Goal: Navigation & Orientation: Find specific page/section

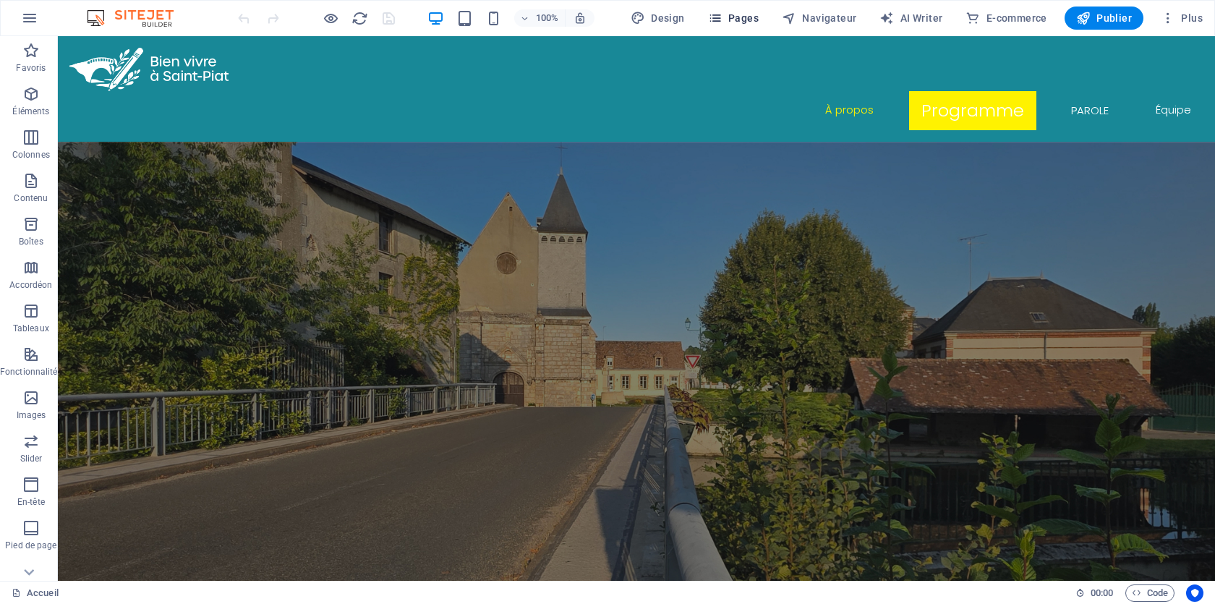
click at [739, 15] on span "Pages" at bounding box center [733, 18] width 51 height 14
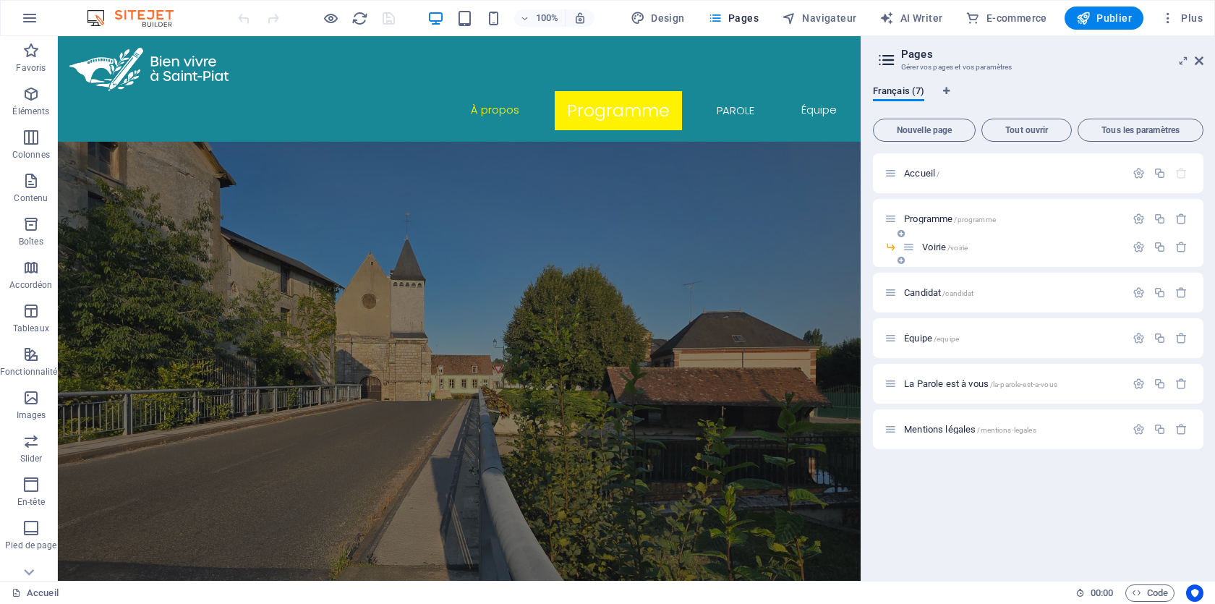
click at [928, 247] on span "Voirie /voirie" at bounding box center [945, 246] width 46 height 11
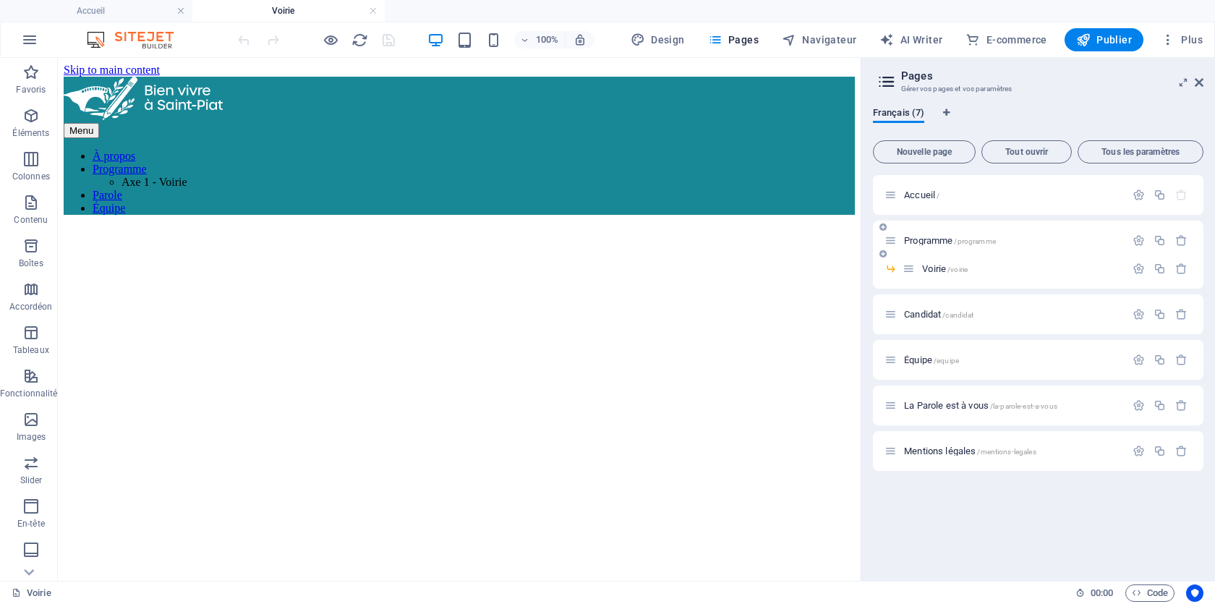
click at [920, 240] on span "Programme /programme" at bounding box center [950, 240] width 92 height 11
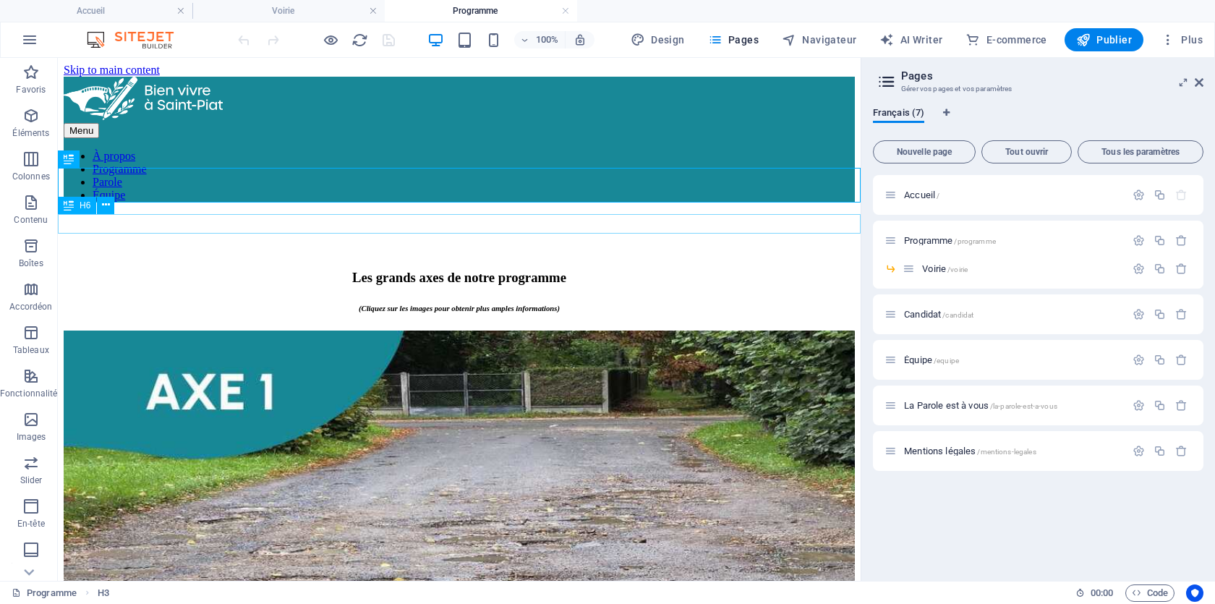
click at [684, 304] on div "(Cliquez sur les images pour obtenir plus amples informations)" at bounding box center [459, 308] width 791 height 9
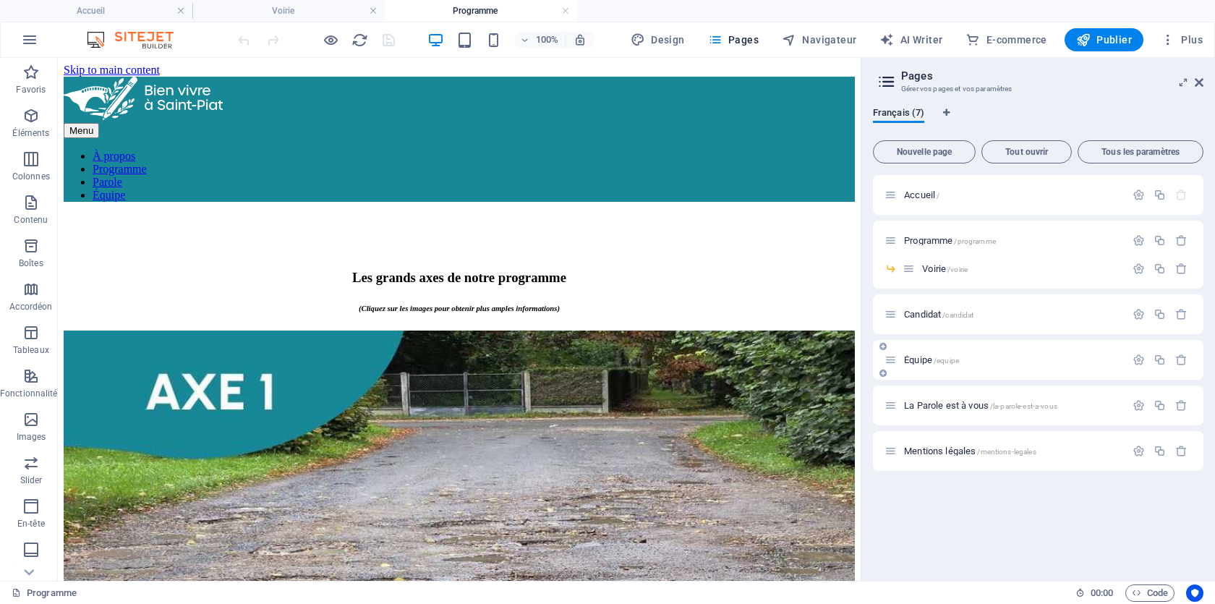
click at [918, 316] on span "Candidat /candidat" at bounding box center [938, 314] width 69 height 11
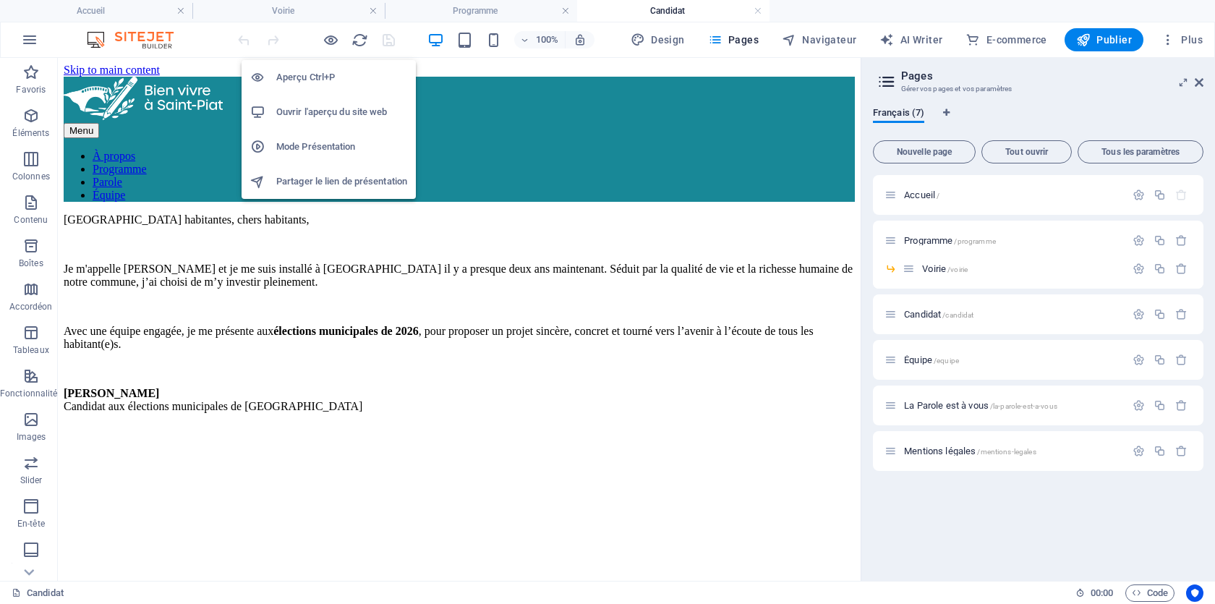
click at [304, 84] on h6 "Aperçu Ctrl+P" at bounding box center [341, 77] width 131 height 17
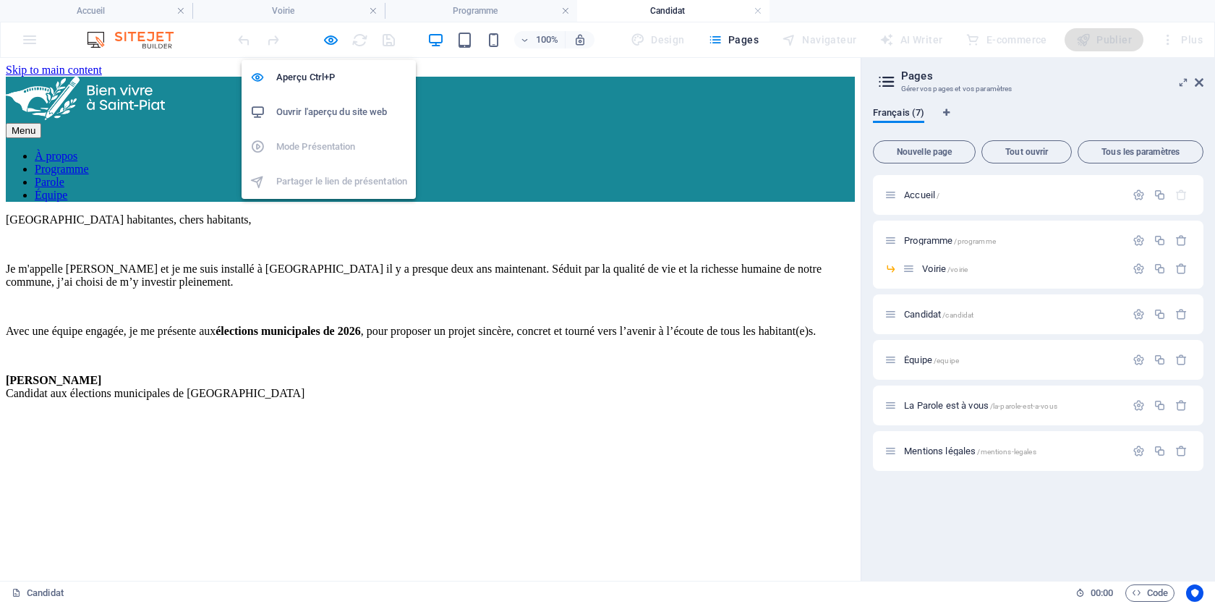
click at [340, 113] on h6 "Ouvrir l'aperçu du site web" at bounding box center [341, 111] width 131 height 17
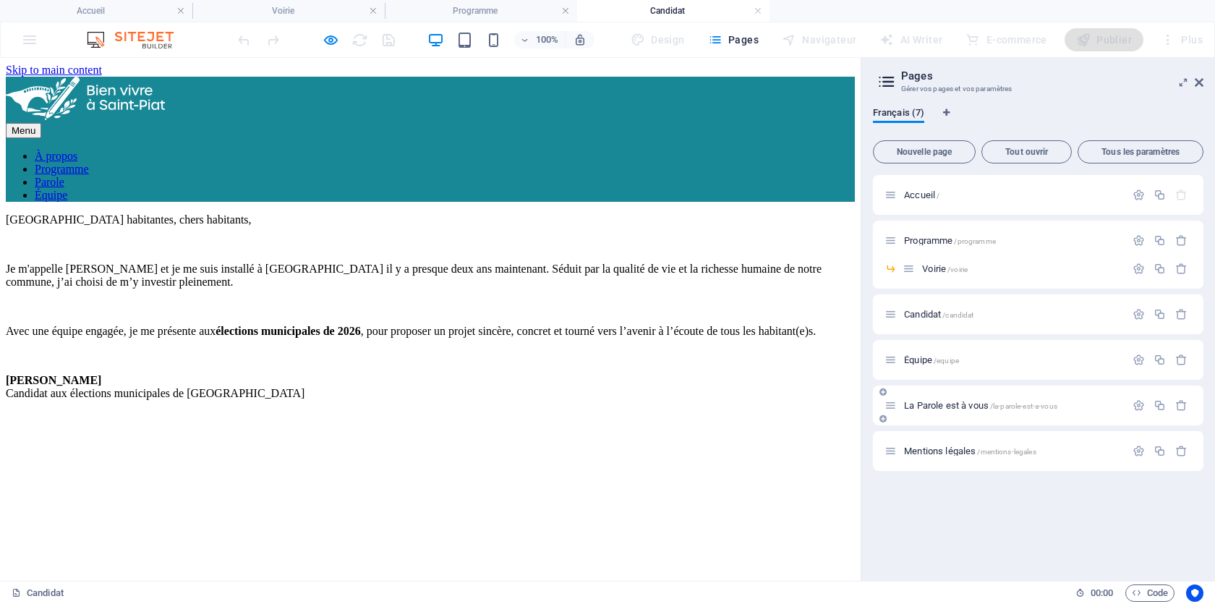
click at [931, 398] on div "La Parole est à vous /la-parole-est-a-vous" at bounding box center [1004, 405] width 241 height 17
click at [932, 406] on span "La Parole est à vous /la-parole-est-a-vous" at bounding box center [980, 405] width 153 height 11
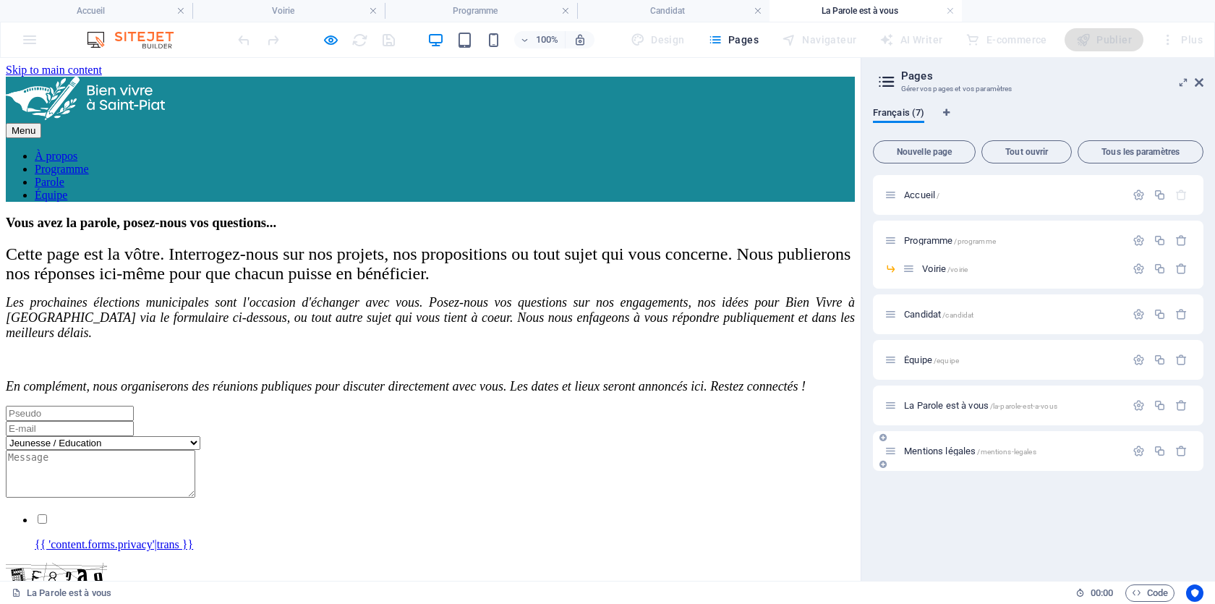
click at [933, 454] on span "Mentions légales /mentions-legales" at bounding box center [970, 450] width 132 height 11
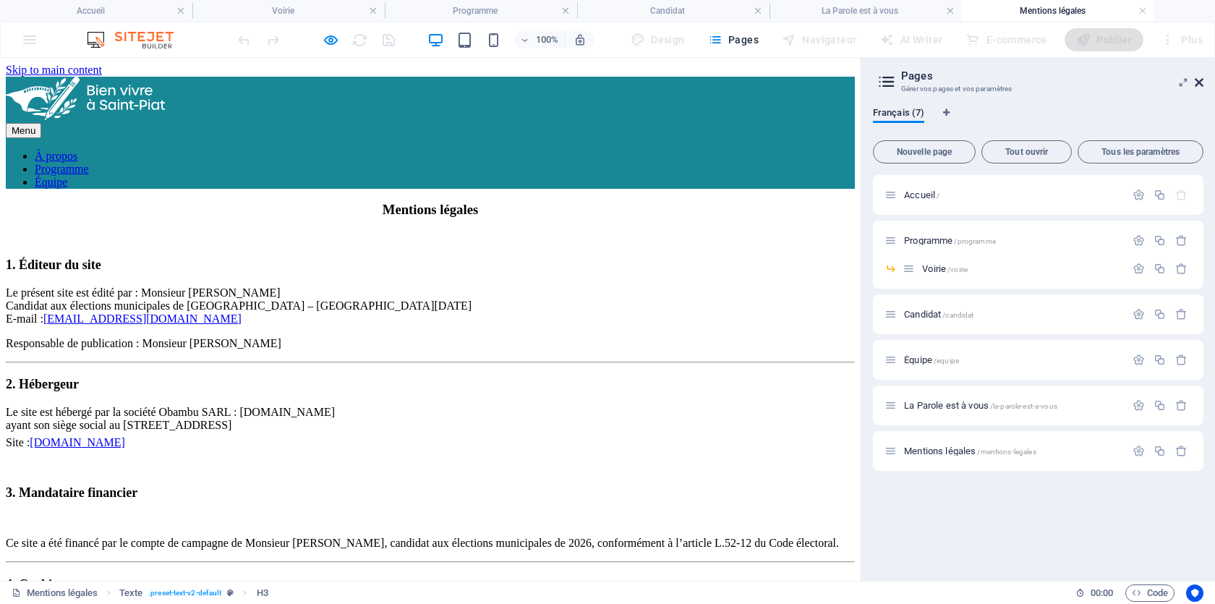
click at [1199, 81] on icon at bounding box center [1198, 83] width 9 height 12
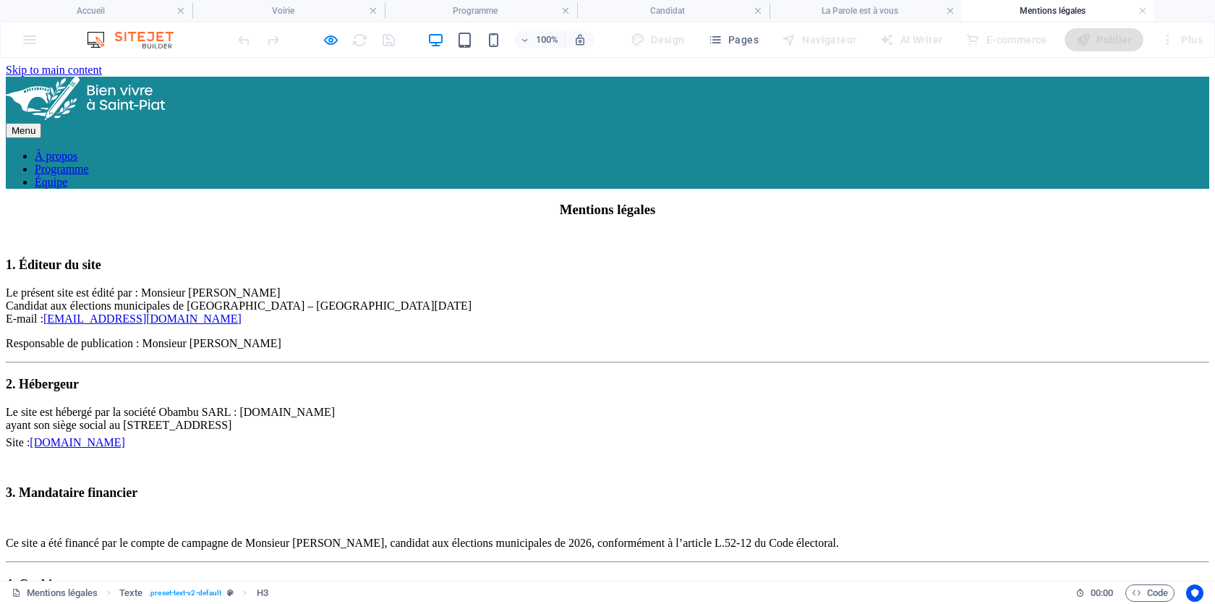
click at [72, 88] on div at bounding box center [607, 100] width 1203 height 46
click at [121, 93] on div at bounding box center [607, 100] width 1203 height 46
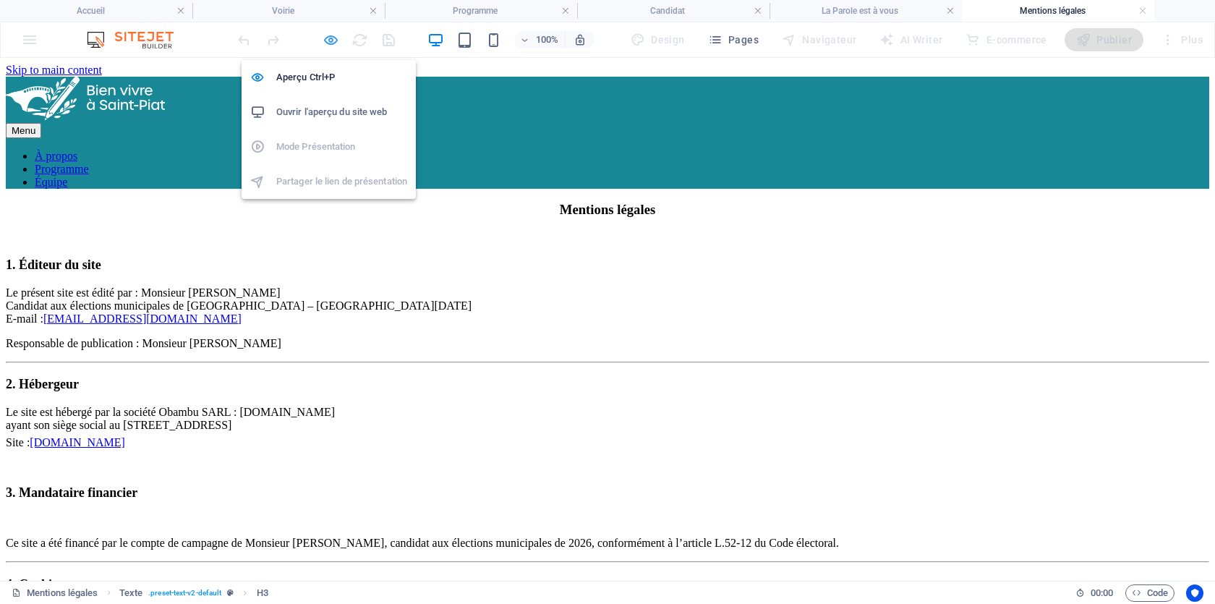
click at [323, 42] on icon "button" at bounding box center [330, 40] width 17 height 17
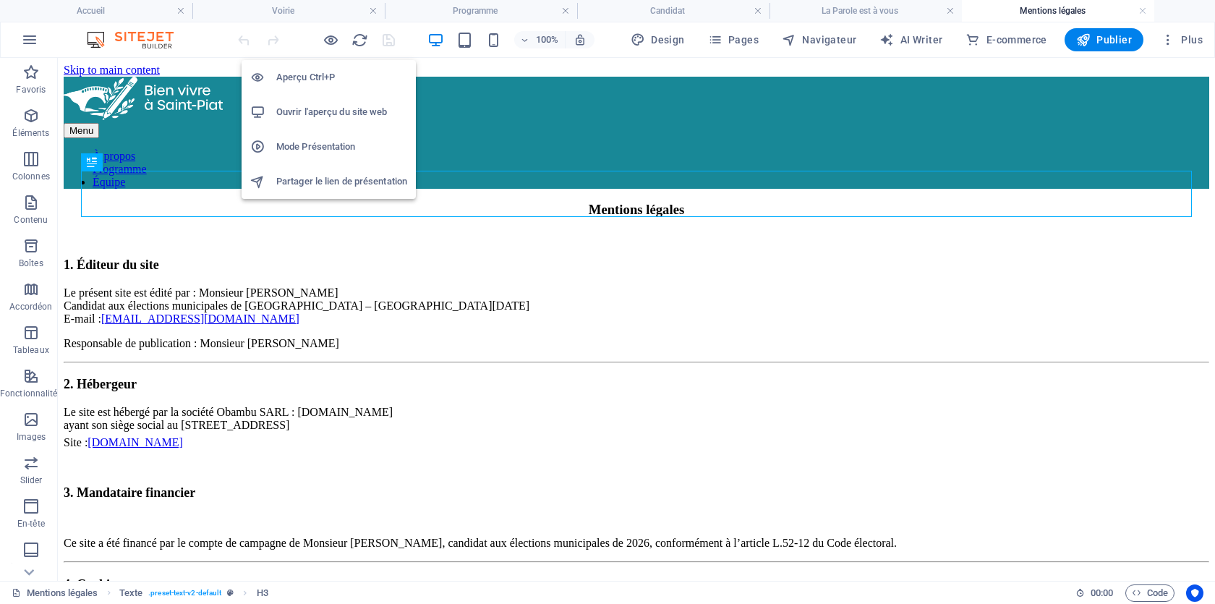
click at [317, 73] on h6 "Aperçu Ctrl+P" at bounding box center [341, 77] width 131 height 17
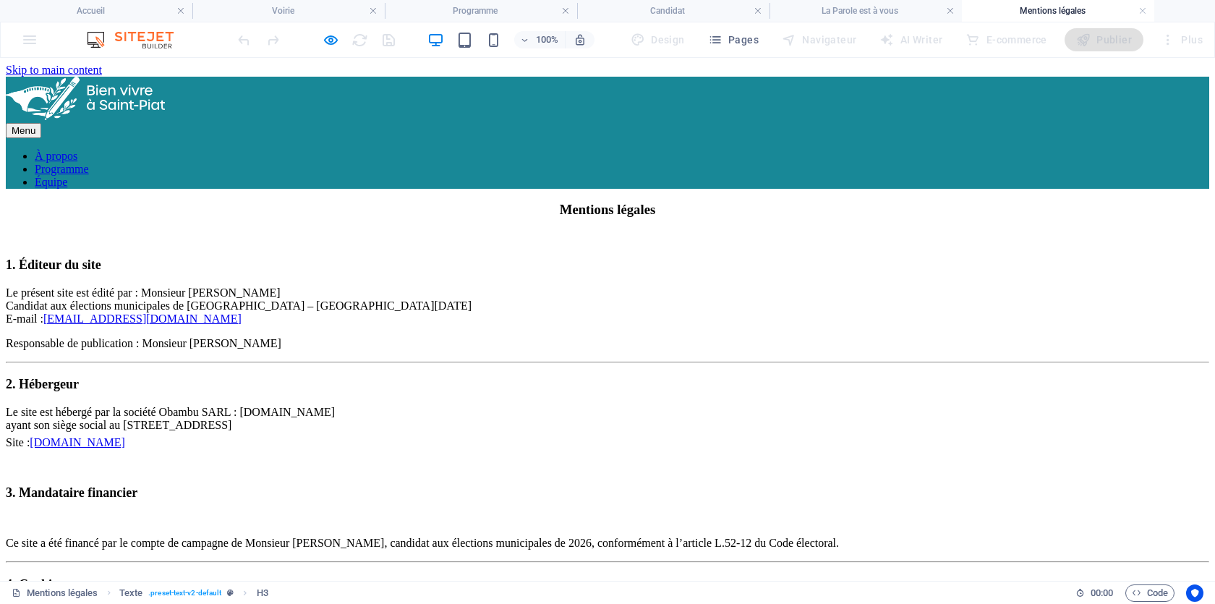
click at [77, 150] on link "À propos" at bounding box center [56, 156] width 43 height 12
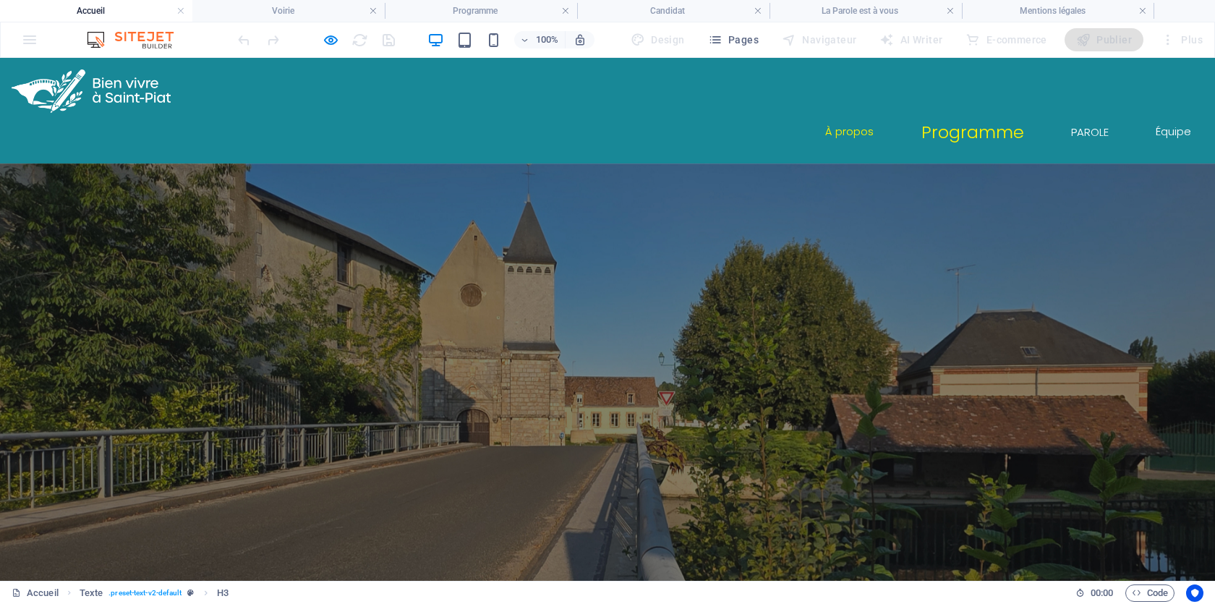
click at [988, 113] on link "Programme" at bounding box center [972, 132] width 127 height 39
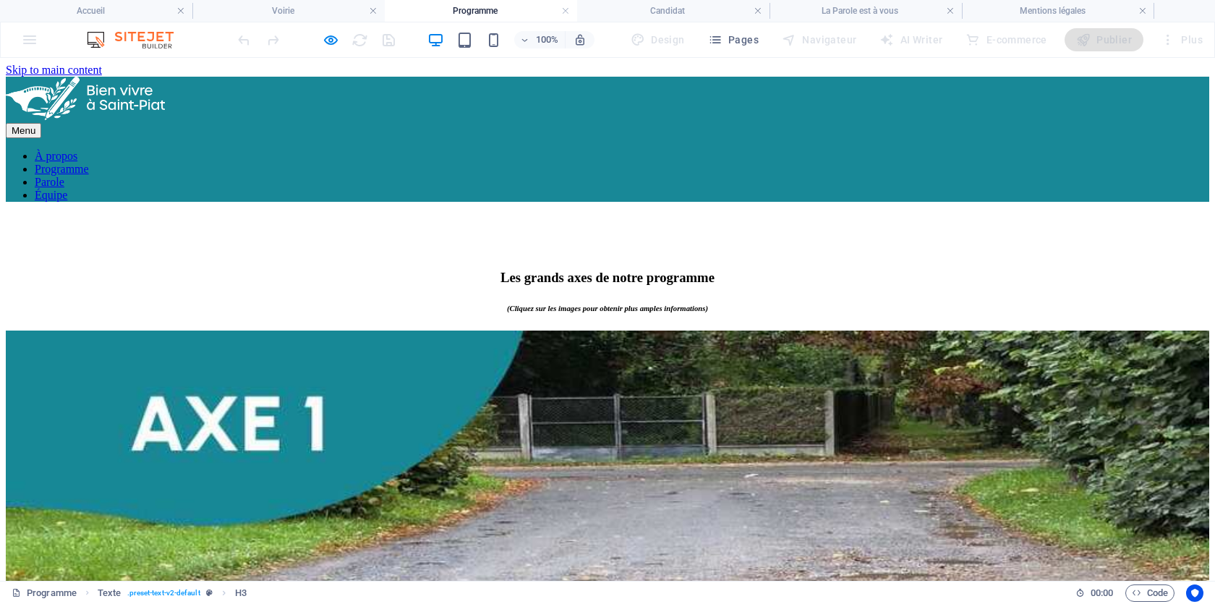
click at [89, 163] on link "Programme" at bounding box center [62, 169] width 54 height 12
click at [64, 176] on link "Parole" at bounding box center [50, 182] width 30 height 12
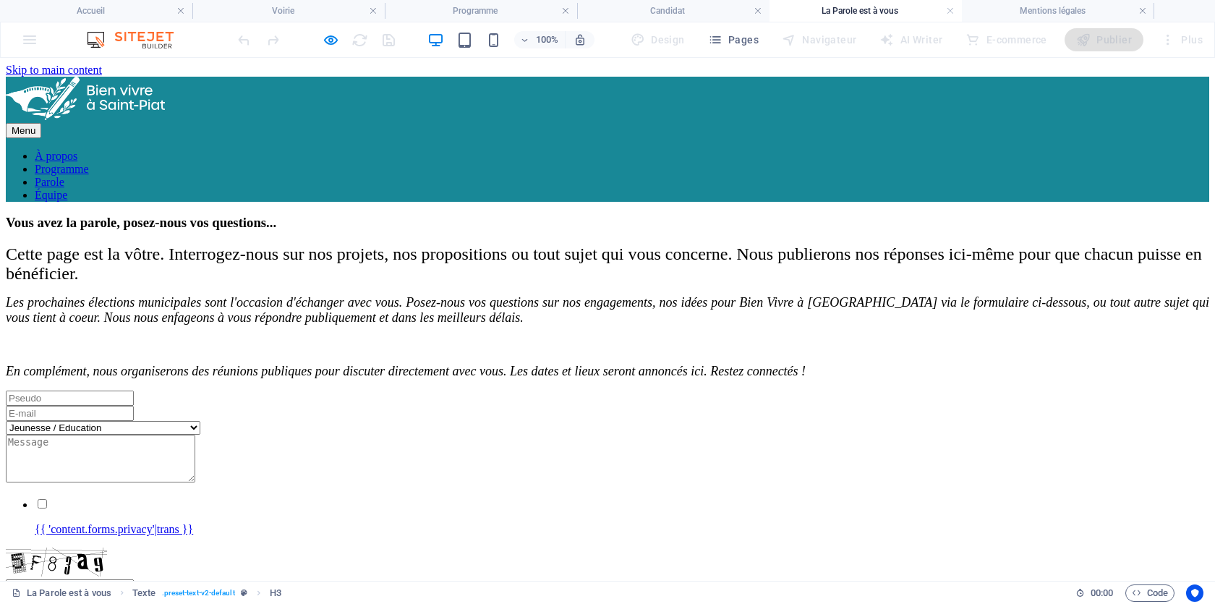
click at [67, 189] on link "Équipe" at bounding box center [51, 195] width 33 height 12
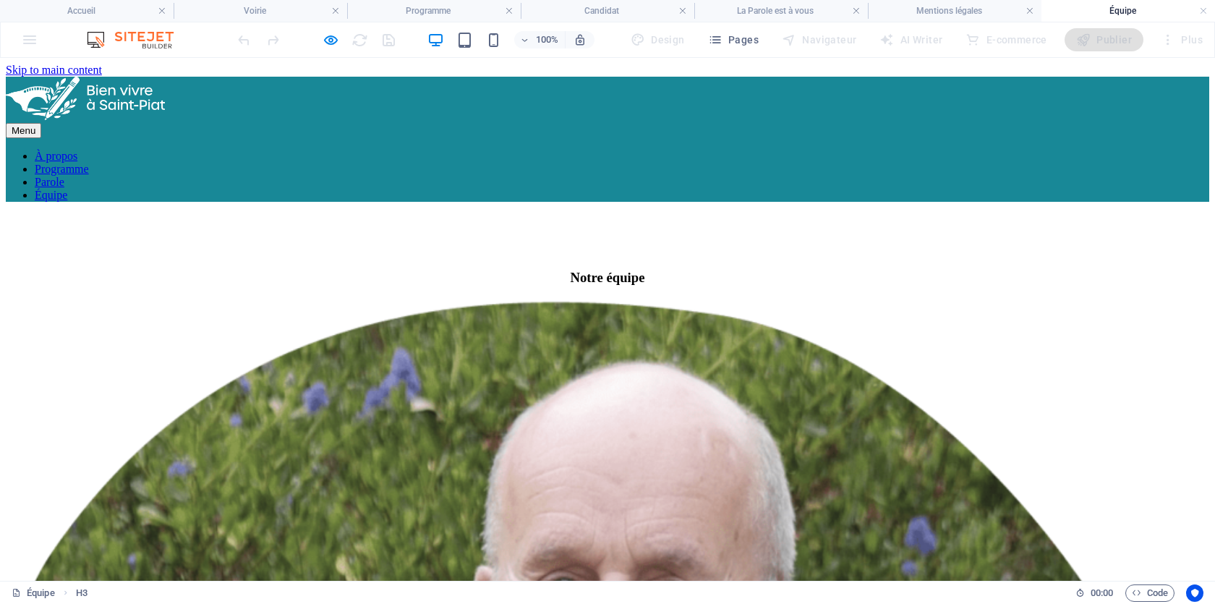
click at [990, 150] on nav "À propos Programme Parole Équipe" at bounding box center [607, 176] width 1203 height 52
click at [977, 150] on nav "À propos Programme Parole Équipe" at bounding box center [607, 176] width 1203 height 52
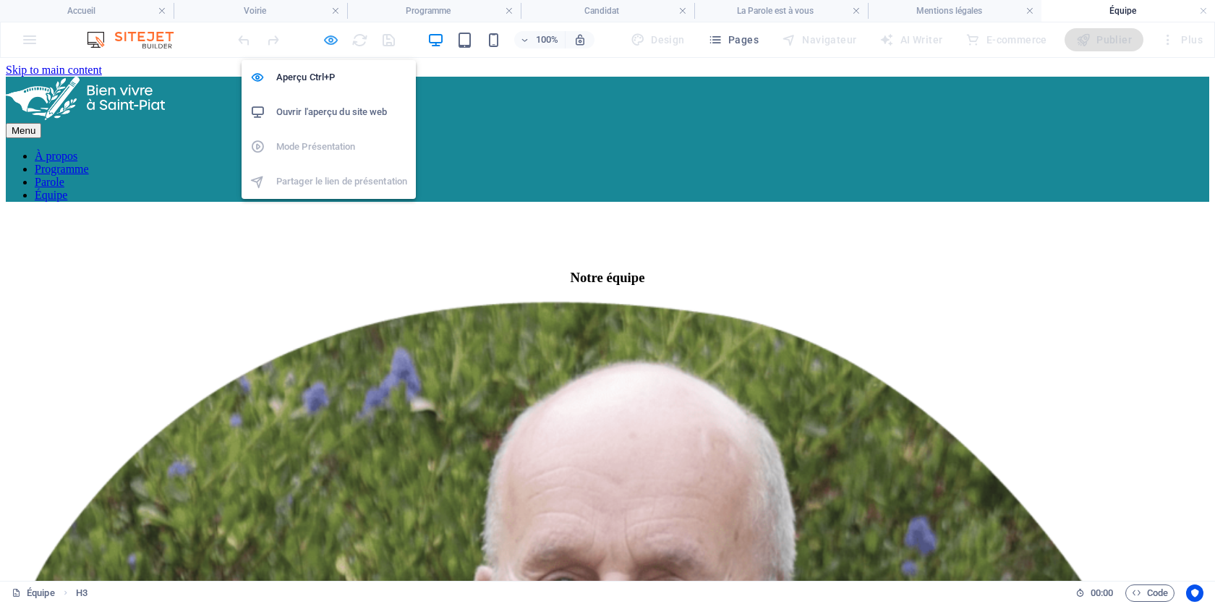
click at [333, 43] on icon "button" at bounding box center [330, 40] width 17 height 17
